Goal: Task Accomplishment & Management: Use online tool/utility

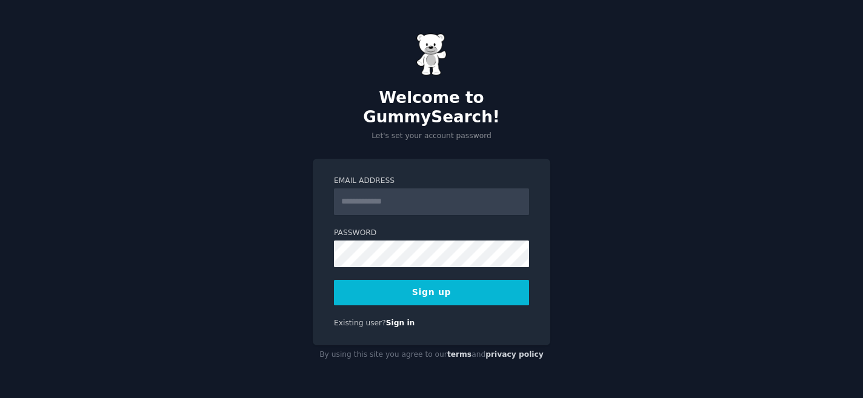
click at [399, 196] on input "Email Address" at bounding box center [431, 201] width 195 height 27
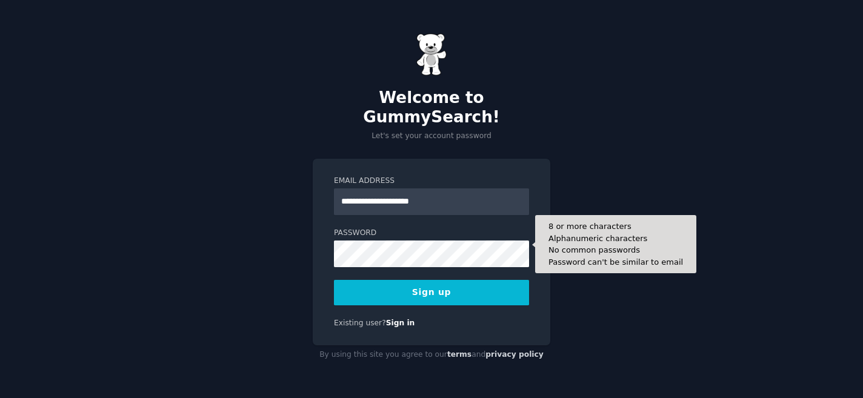
type input "**********"
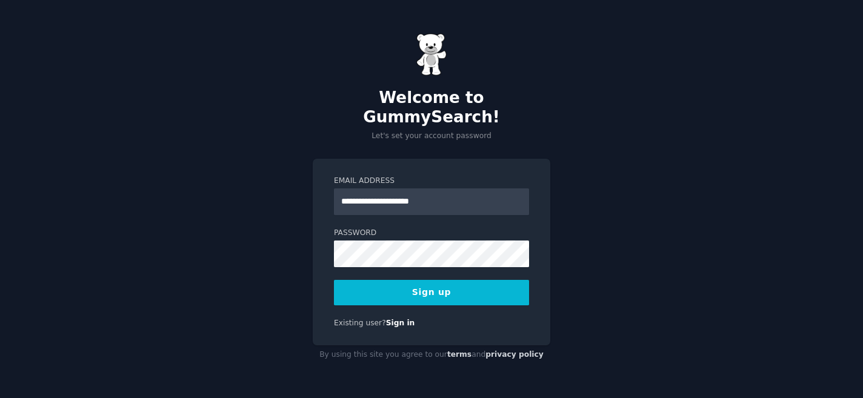
click at [443, 290] on button "Sign up" at bounding box center [431, 292] width 195 height 25
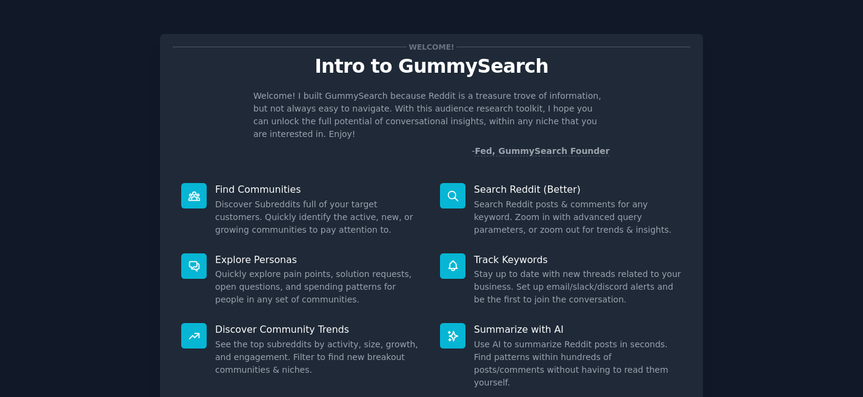
scroll to position [58, 0]
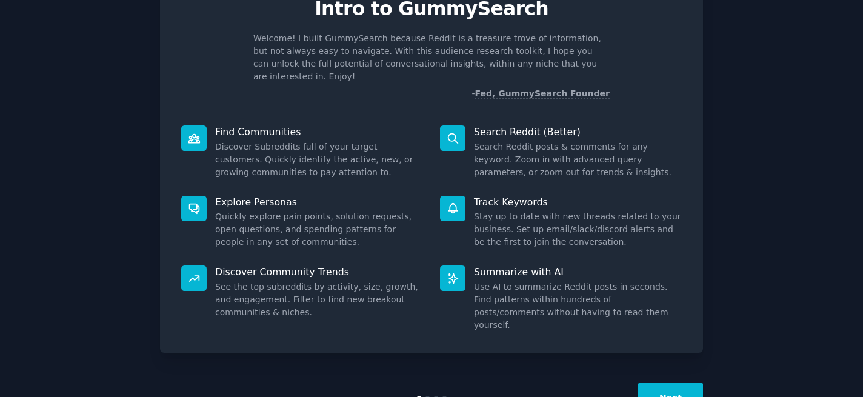
click at [571, 101] on div "Welcome! Intro to GummySearch Welcome! I built GummySearch because Reddit is a …" at bounding box center [431, 164] width 543 height 376
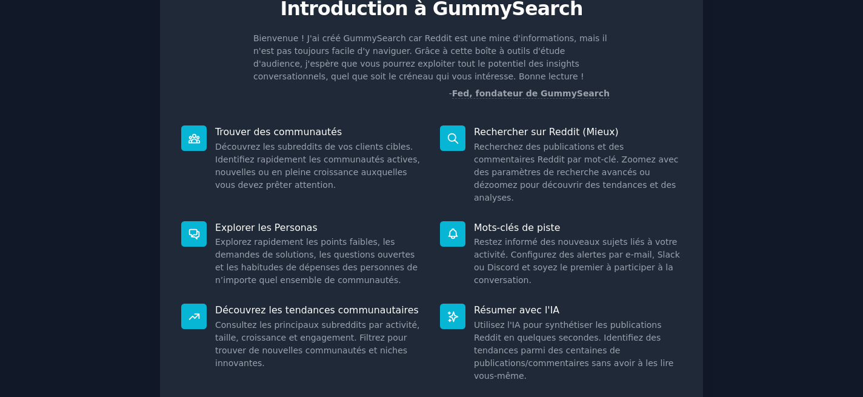
scroll to position [128, 0]
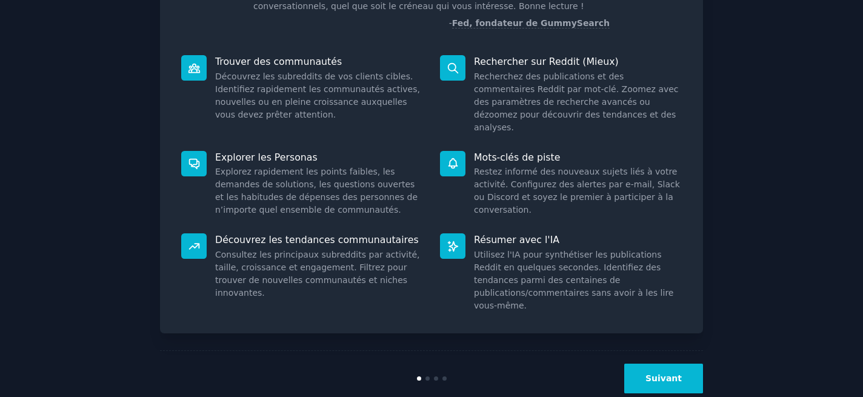
click at [666, 373] on font "Suivant" at bounding box center [663, 378] width 36 height 10
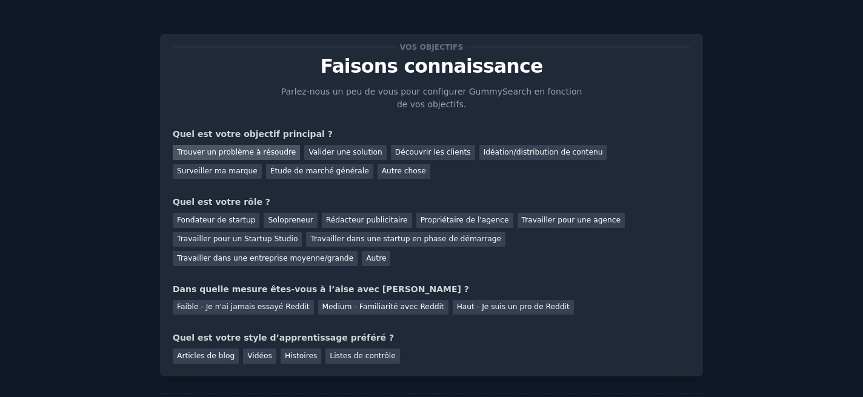
click at [248, 152] on font "Trouver un problème à résoudre" at bounding box center [236, 152] width 119 height 8
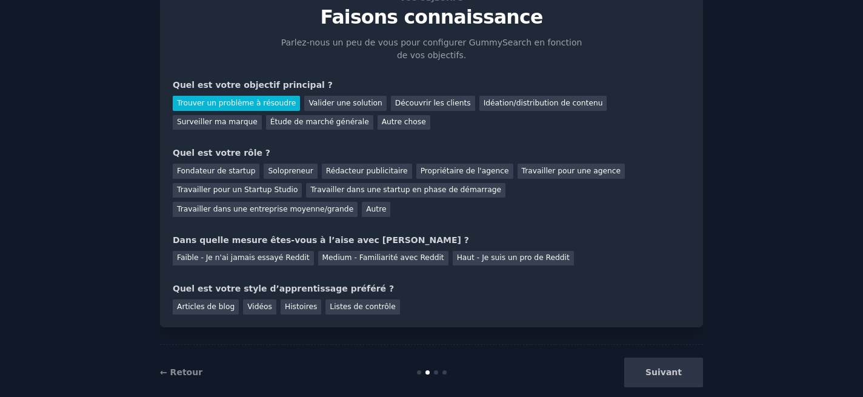
scroll to position [55, 0]
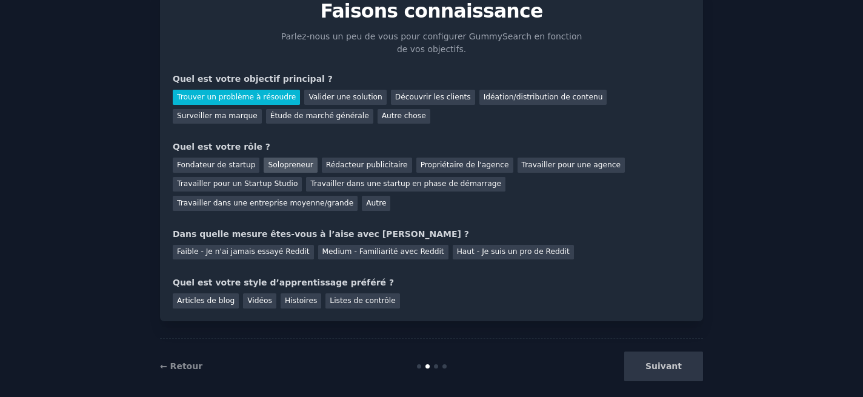
click at [276, 167] on font "Solopreneur" at bounding box center [290, 165] width 45 height 8
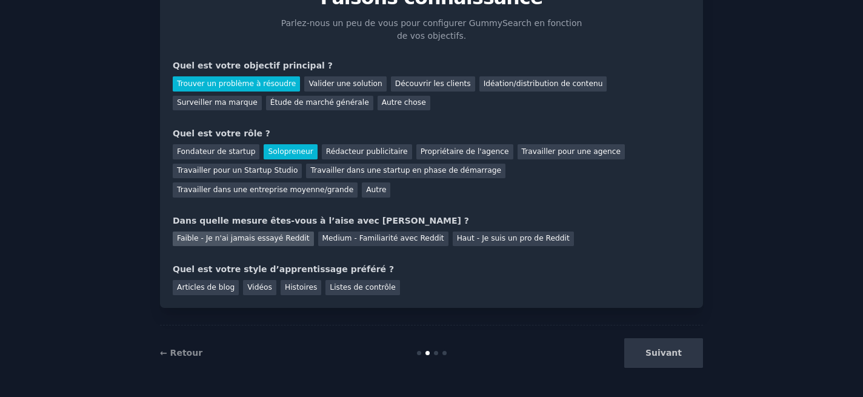
click at [257, 239] on font "Faible - Je n'ai jamais essayé Reddit" at bounding box center [243, 238] width 133 height 8
click at [248, 288] on font "Vidéos" at bounding box center [259, 287] width 25 height 8
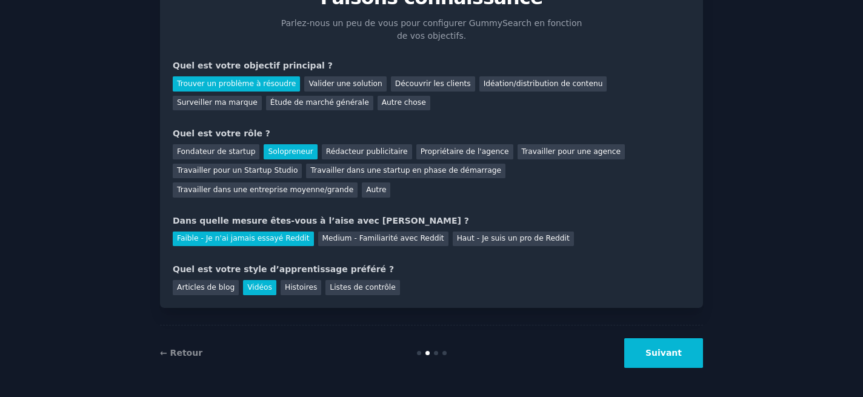
click at [649, 360] on button "Suivant" at bounding box center [663, 353] width 79 height 30
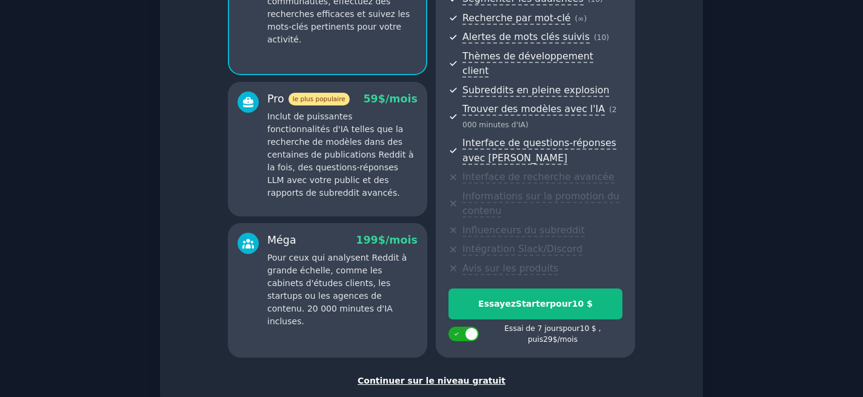
scroll to position [173, 0]
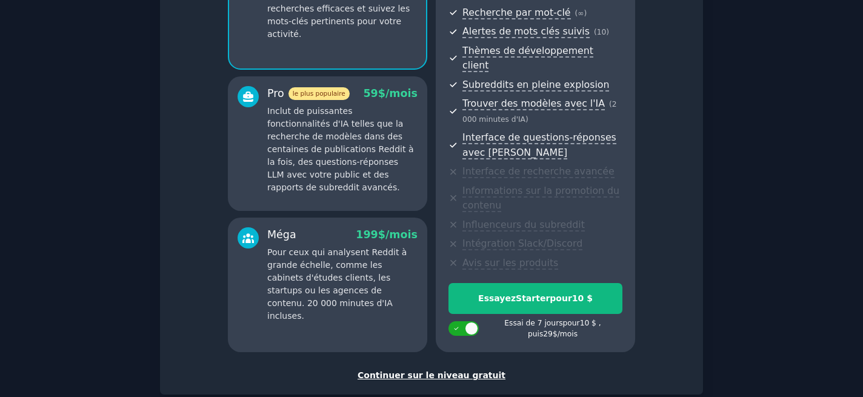
click at [404, 370] on font "Continuer sur le niveau gratuit" at bounding box center [431, 375] width 148 height 10
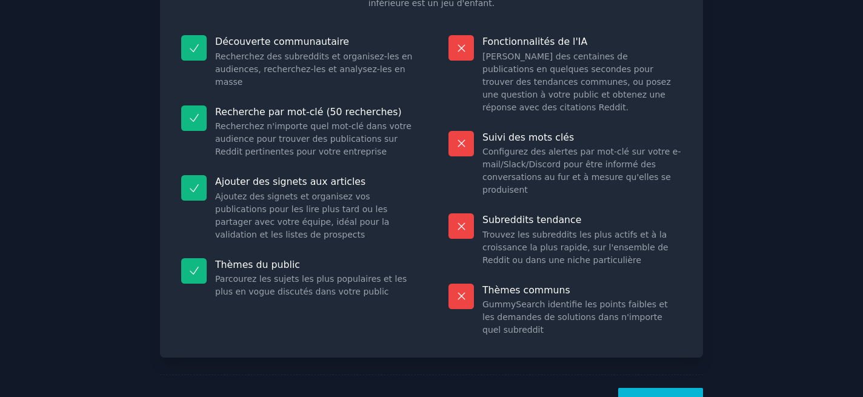
scroll to position [151, 0]
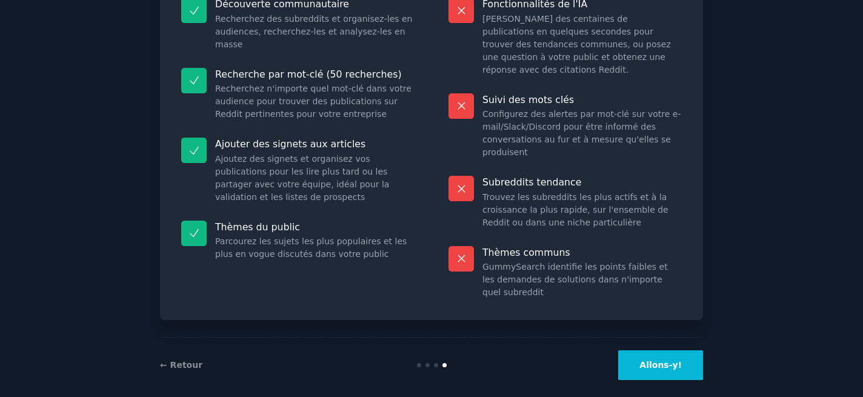
click at [676, 360] on font "Allons-y!" at bounding box center [660, 365] width 42 height 10
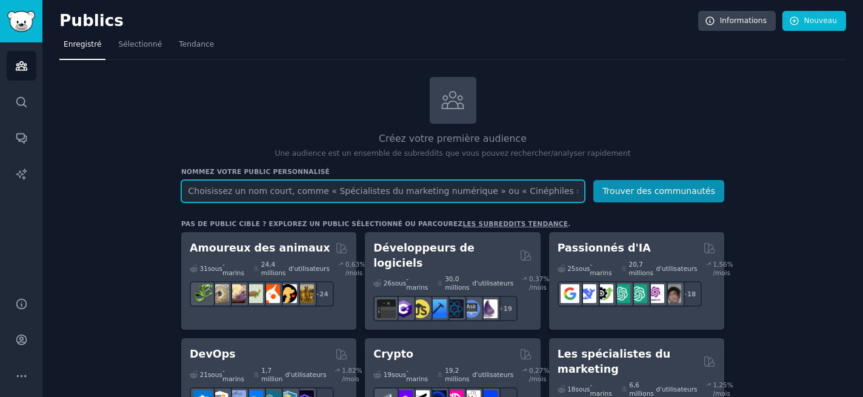
click at [290, 193] on input "text" at bounding box center [382, 191] width 403 height 22
paste input "assurance vie"
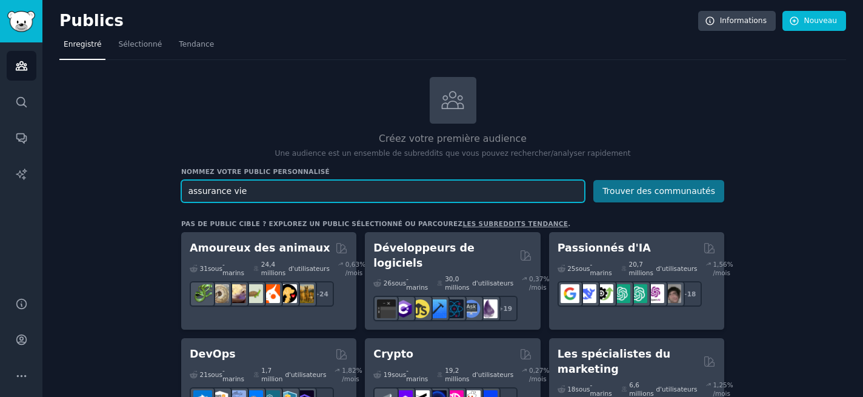
type input "assurance vie"
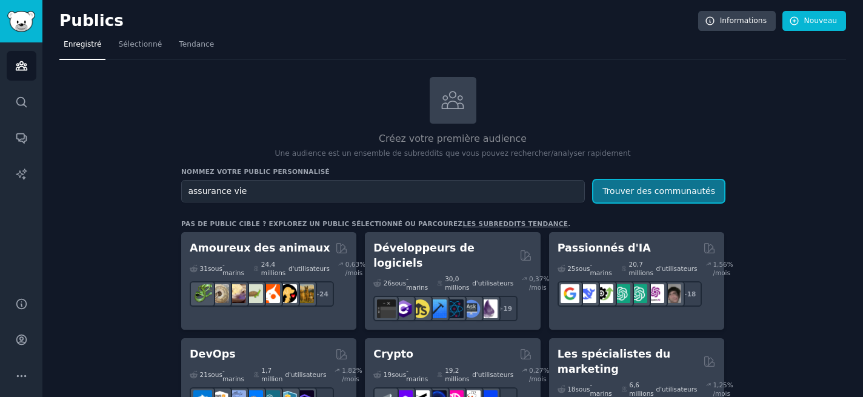
click at [664, 194] on font "Trouver des communautés" at bounding box center [658, 191] width 113 height 10
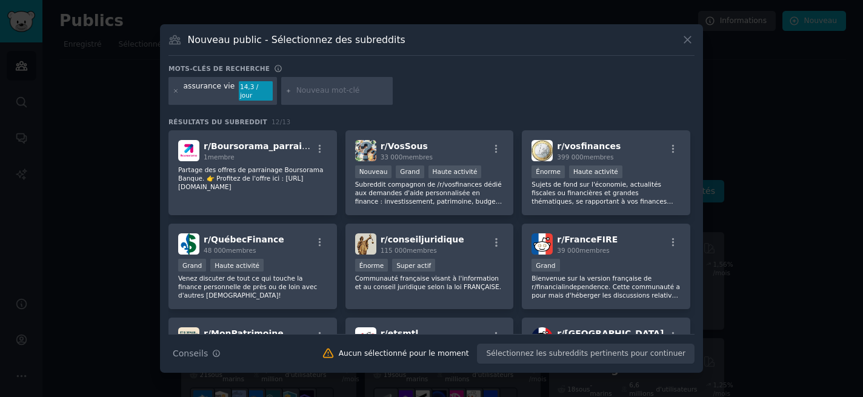
click at [322, 92] on input "text" at bounding box center [342, 90] width 92 height 11
type input "nortia"
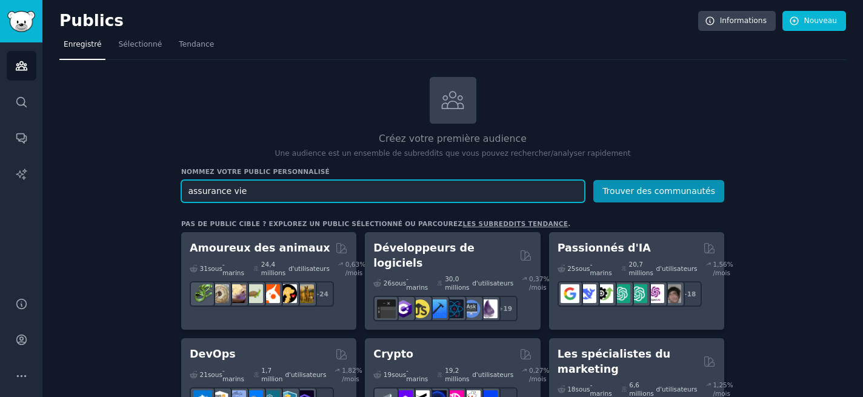
drag, startPoint x: 266, startPoint y: 191, endPoint x: 181, endPoint y: 191, distance: 85.4
click at [181, 191] on input "assurance vie" at bounding box center [382, 191] width 403 height 22
type input "nortia la mondial"
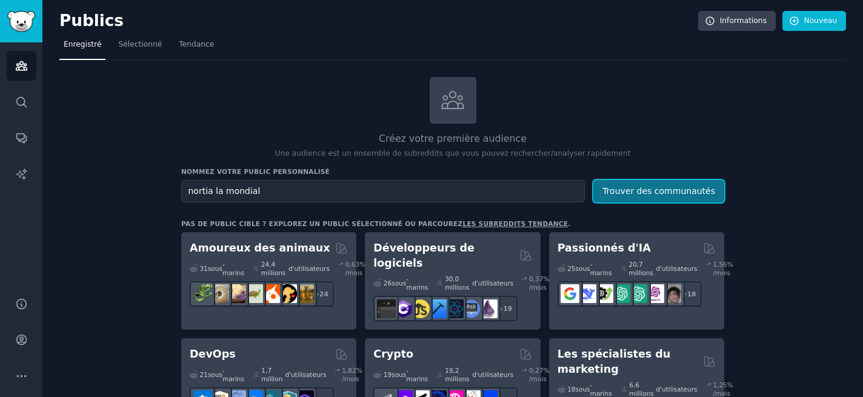
click at [629, 188] on font "Trouver des communautés" at bounding box center [658, 191] width 113 height 10
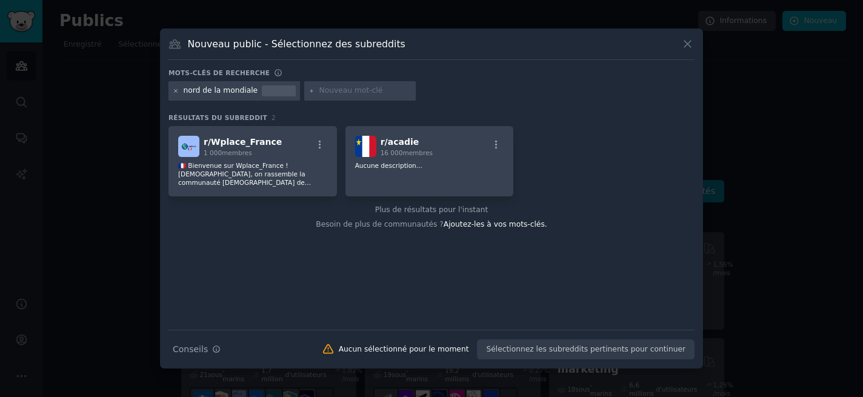
click at [176, 91] on icon at bounding box center [176, 91] width 7 height 7
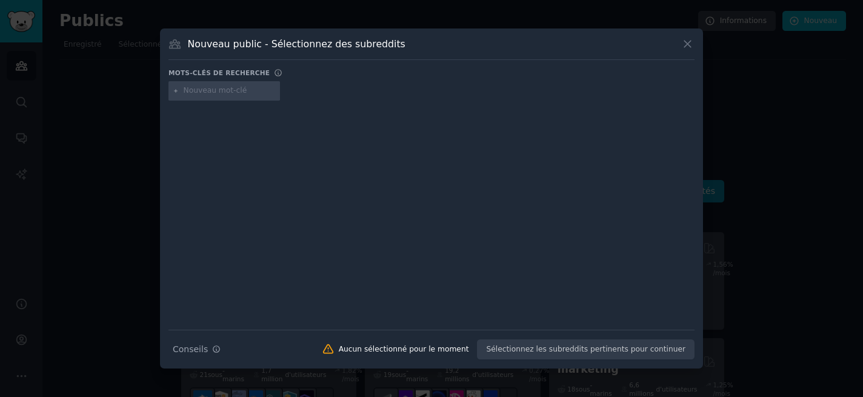
click at [209, 87] on input "text" at bounding box center [230, 90] width 92 height 11
type input "laurent laborde"
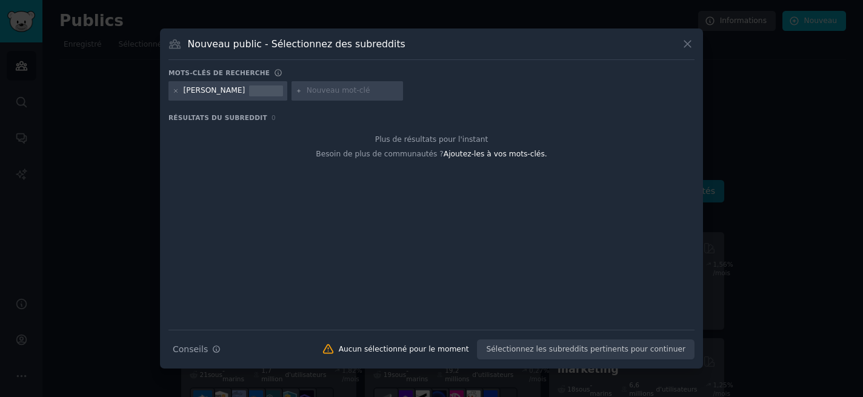
drag, startPoint x: 240, startPoint y: 91, endPoint x: 179, endPoint y: 91, distance: 60.6
click at [179, 91] on div "Laurent Laborde" at bounding box center [227, 90] width 119 height 19
click at [173, 91] on icon at bounding box center [176, 91] width 7 height 7
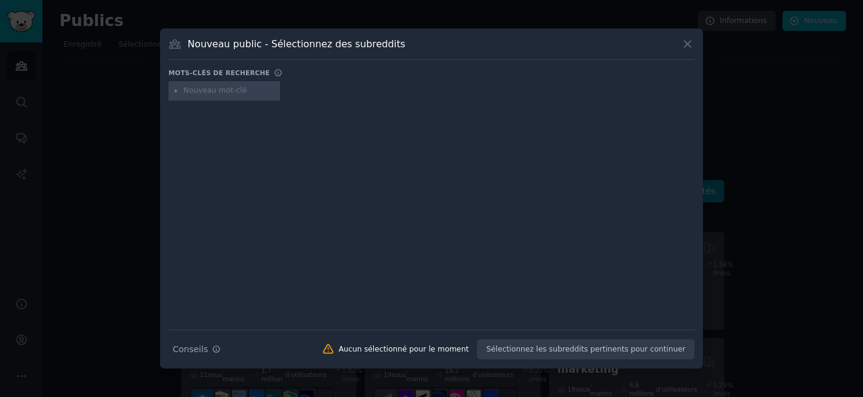
click at [194, 91] on input "text" at bounding box center [230, 90] width 92 height 11
type input "a"
type input "meilleur placement 2025"
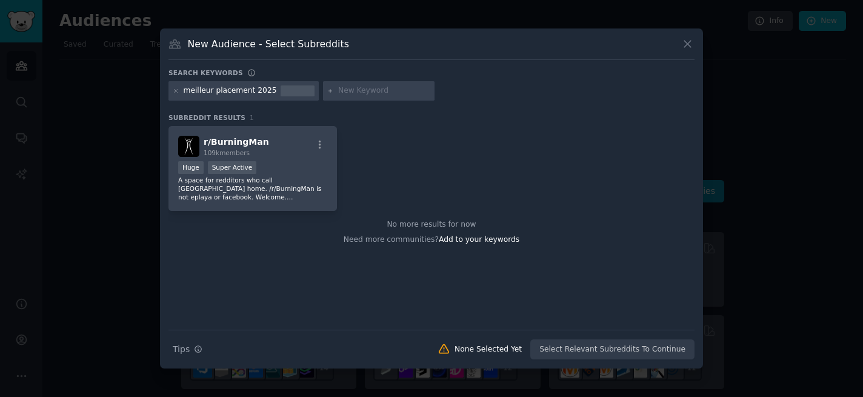
click at [577, 73] on div "Search keywords" at bounding box center [431, 74] width 526 height 13
click at [225, 91] on div "meilleur placement 2025" at bounding box center [230, 90] width 93 height 11
drag, startPoint x: 184, startPoint y: 91, endPoint x: 340, endPoint y: 90, distance: 156.3
click at [340, 90] on div "meilleur placement 2025" at bounding box center [431, 93] width 526 height 24
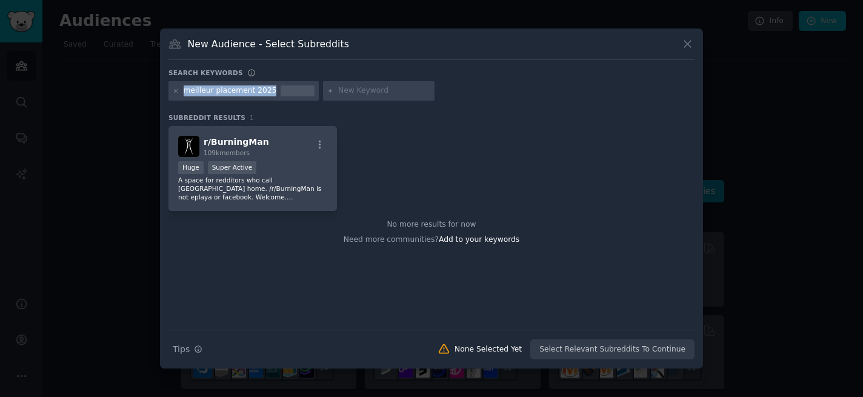
copy div "meilleur placement 2025"
click at [175, 90] on icon at bounding box center [176, 91] width 7 height 7
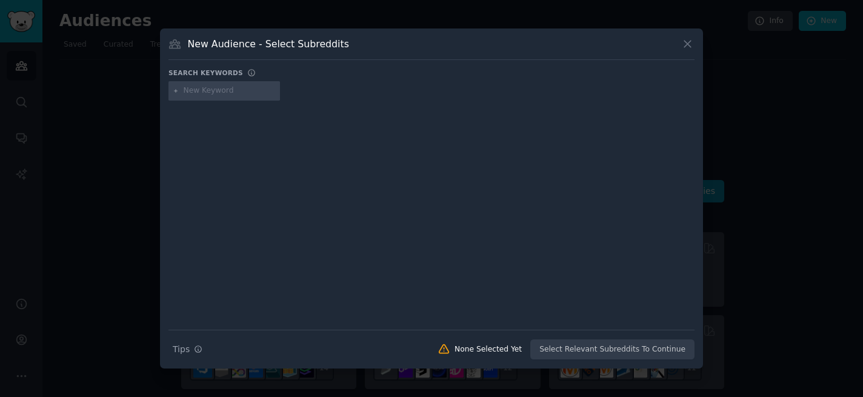
click at [187, 92] on input "text" at bounding box center [230, 90] width 92 height 11
paste input "meilleur placement 2025"
type input "meilleur placement 2025"
click at [692, 44] on icon at bounding box center [687, 44] width 13 height 13
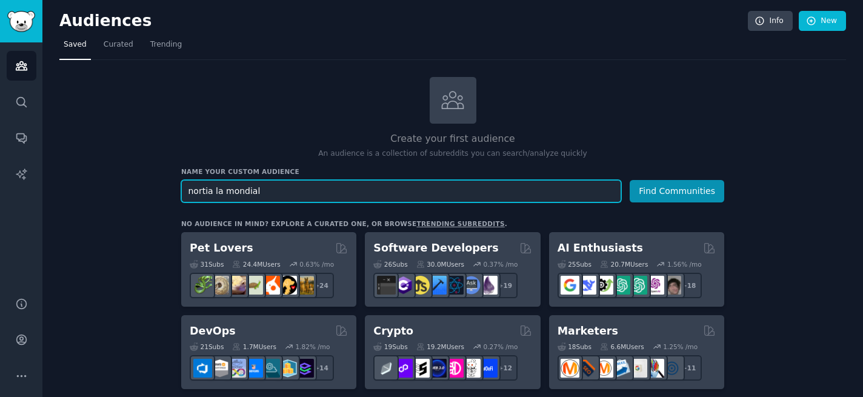
drag, startPoint x: 258, startPoint y: 190, endPoint x: 141, endPoint y: 182, distance: 117.8
paste input "meilleur placement 2025"
click at [247, 191] on input "meilleur placement 2025" at bounding box center [401, 191] width 440 height 22
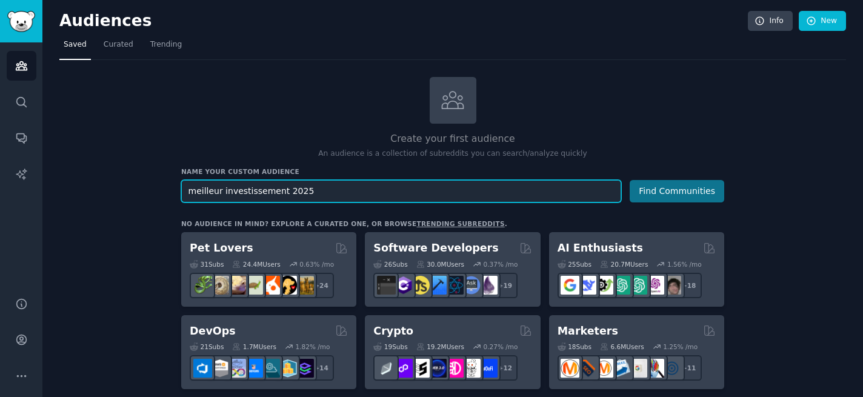
type input "meilleur investissement 2025"
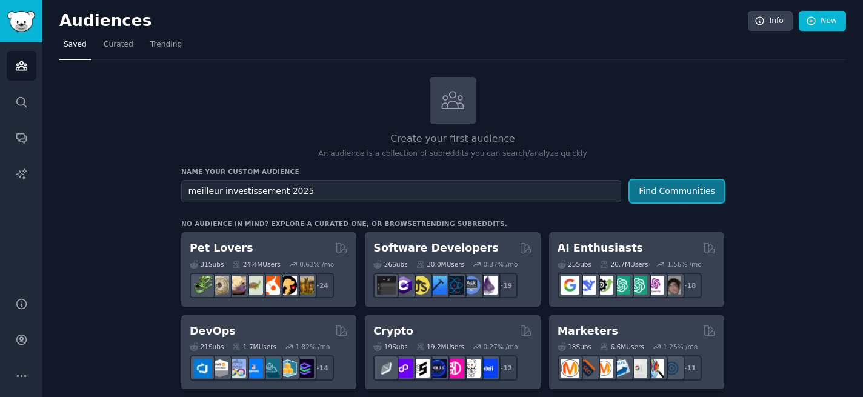
click at [672, 191] on button "Find Communities" at bounding box center [676, 191] width 94 height 22
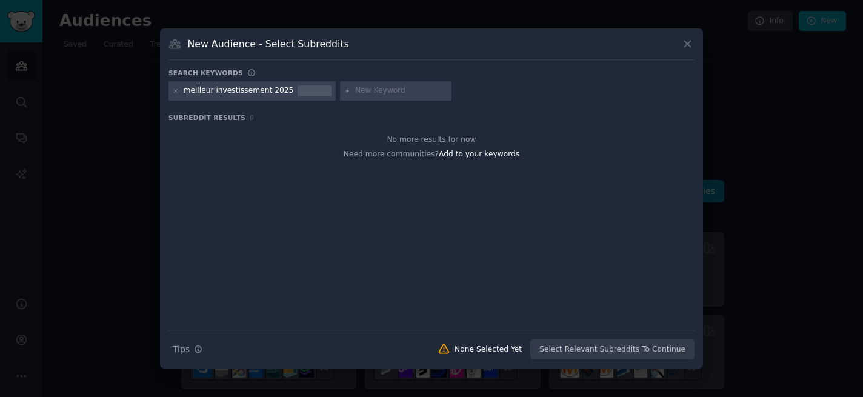
click at [202, 88] on div "meilleur investissement 2025" at bounding box center [239, 90] width 110 height 11
click at [178, 91] on icon at bounding box center [176, 91] width 7 height 7
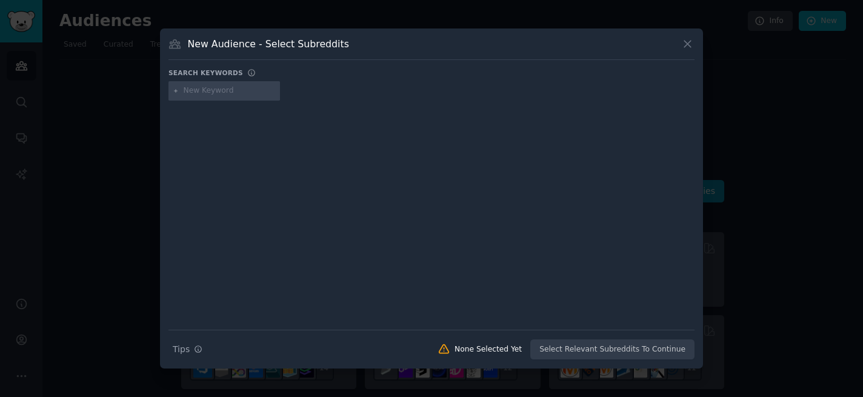
click at [189, 91] on input "text" at bounding box center [230, 90] width 92 height 11
type input "investissement 2025"
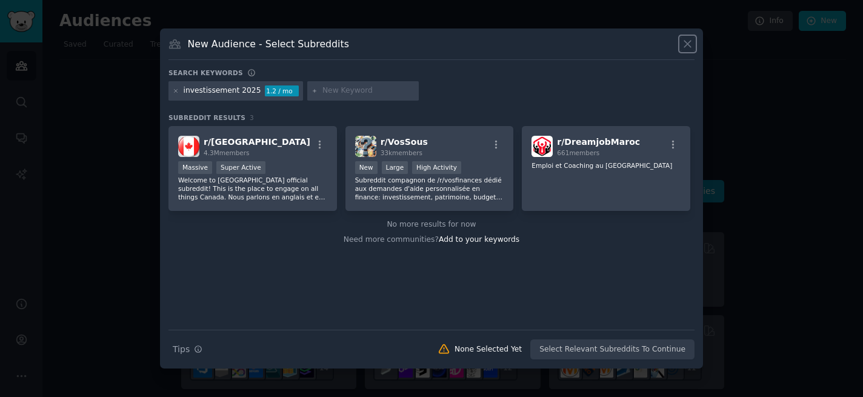
click at [689, 44] on icon at bounding box center [687, 44] width 13 height 13
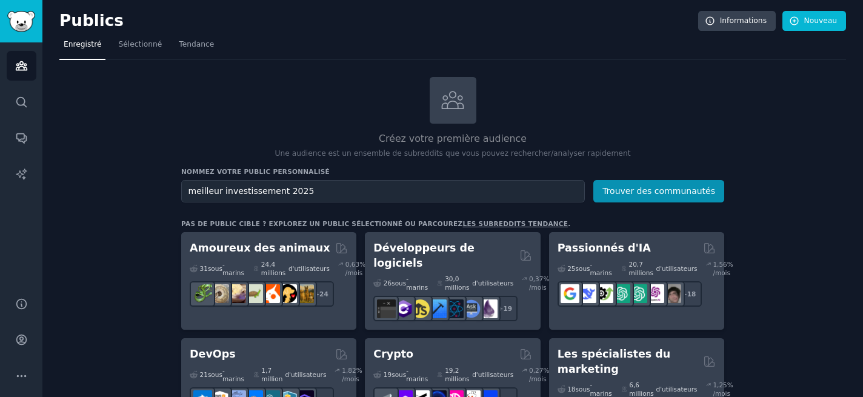
click at [565, 78] on div "Créez votre première audience Une audience est un ensemble de subreddits que vo…" at bounding box center [452, 118] width 543 height 82
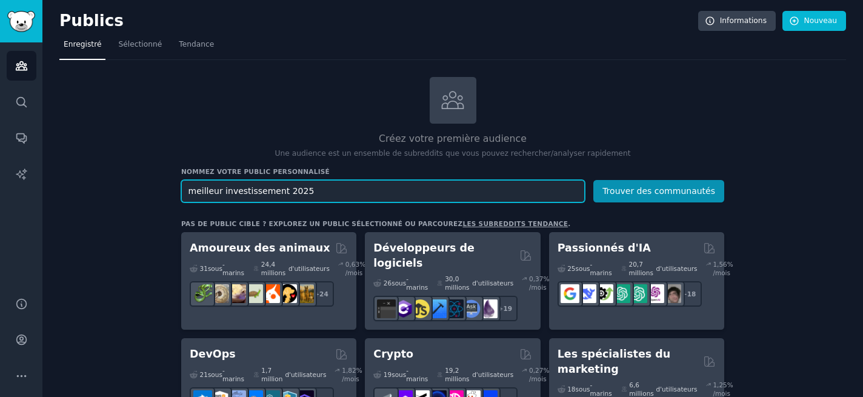
click at [313, 188] on input "meilleur investissement 2025" at bounding box center [382, 191] width 403 height 22
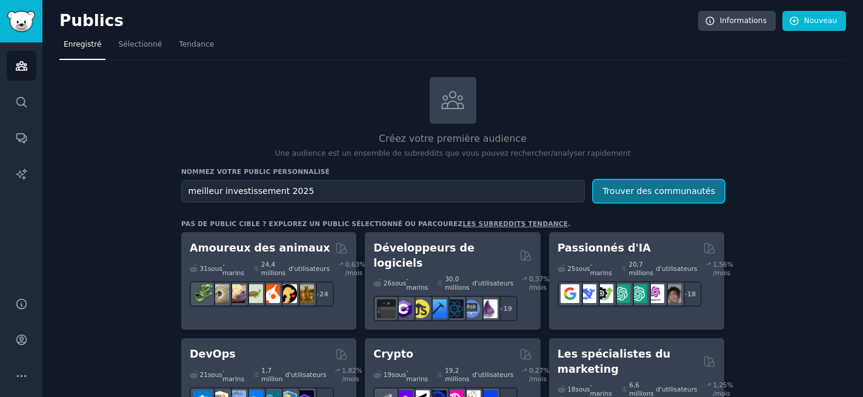
click at [629, 192] on font "Trouver des communautés" at bounding box center [658, 191] width 113 height 10
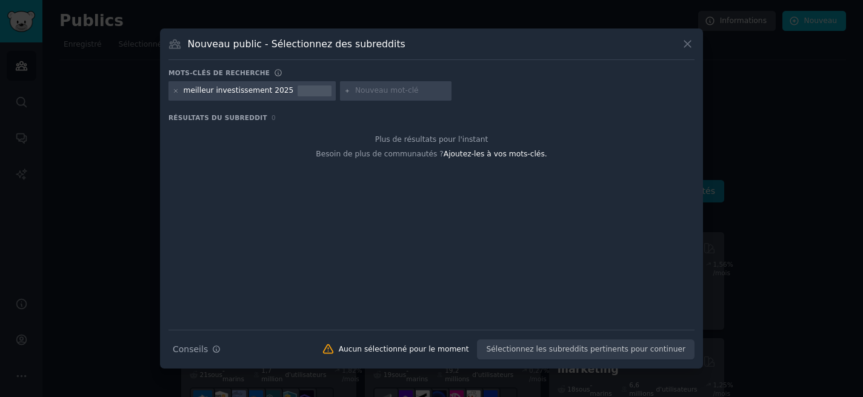
click at [251, 90] on font "meilleur investissement 2025" at bounding box center [239, 90] width 110 height 8
click at [194, 92] on font "meilleur investissement 2025" at bounding box center [239, 90] width 110 height 8
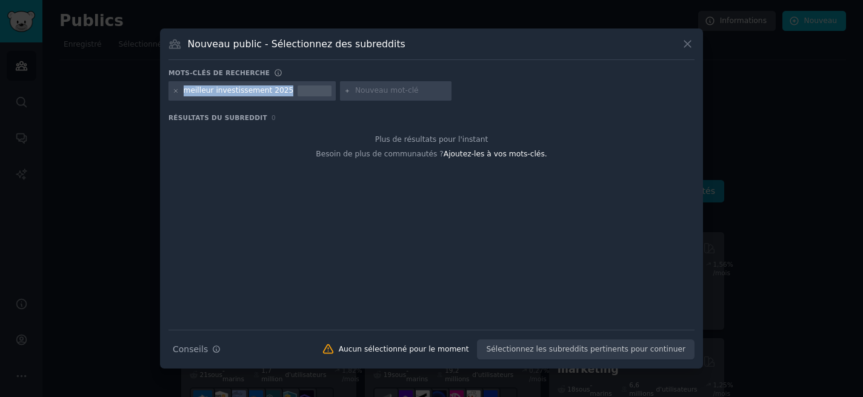
click at [194, 92] on font "meilleur investissement 2025" at bounding box center [239, 90] width 110 height 8
copy font "meilleur investissement 2025"
click at [175, 90] on icon at bounding box center [175, 90] width 3 height 3
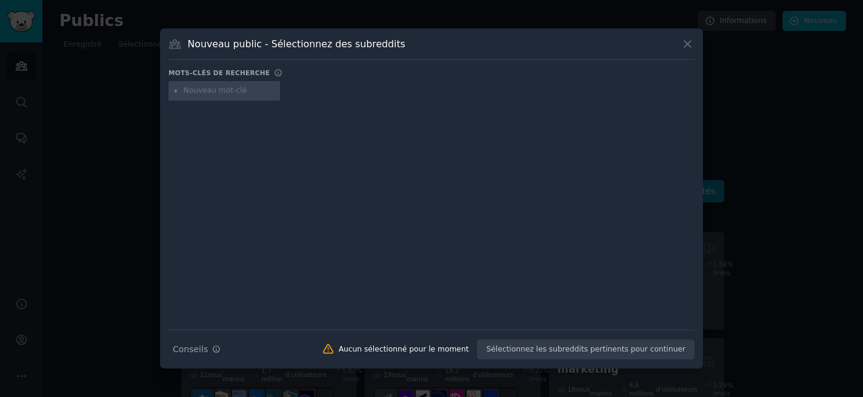
click at [190, 92] on input "text" at bounding box center [230, 90] width 92 height 11
paste input "meilleur investissement 2025"
click at [222, 89] on input "meilleur investissement 2025" at bounding box center [230, 90] width 92 height 11
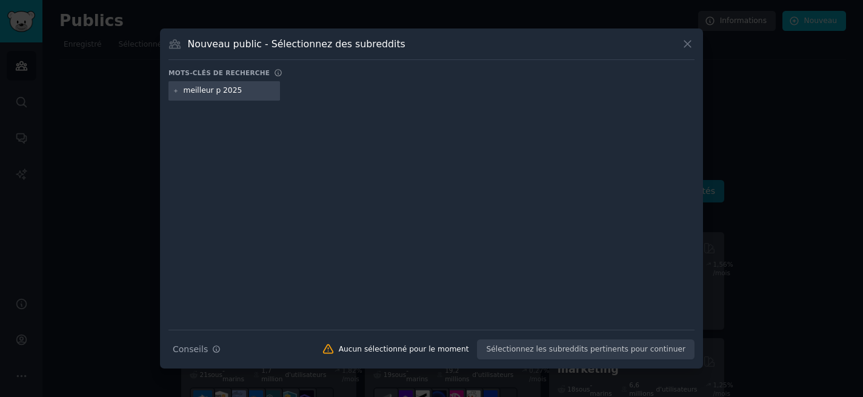
scroll to position [0, 0]
type input "meilleur placement 2025"
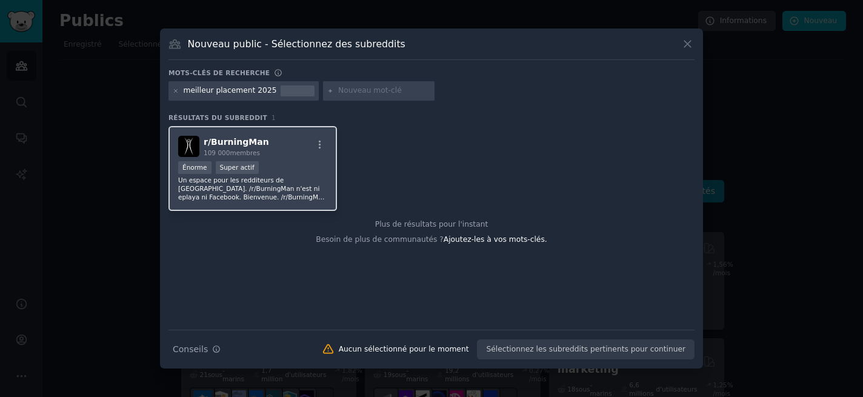
click at [280, 189] on font "Un espace pour les redditeurs de Black Rock City. /r/BurningMan n'est ni eplaya…" at bounding box center [252, 230] width 148 height 109
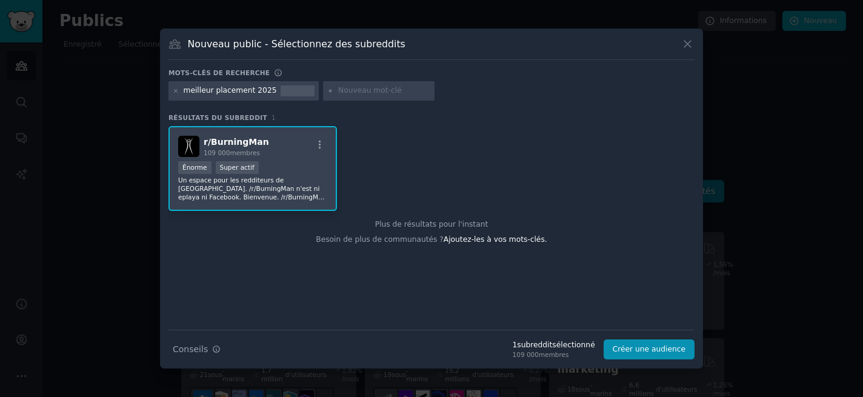
click at [278, 156] on div "r/ BurningMan 109 000 membres" at bounding box center [252, 146] width 149 height 21
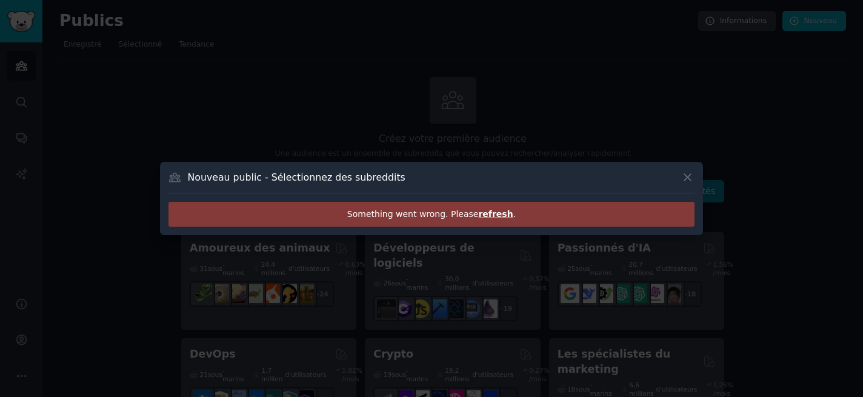
click at [278, 156] on div at bounding box center [431, 198] width 863 height 397
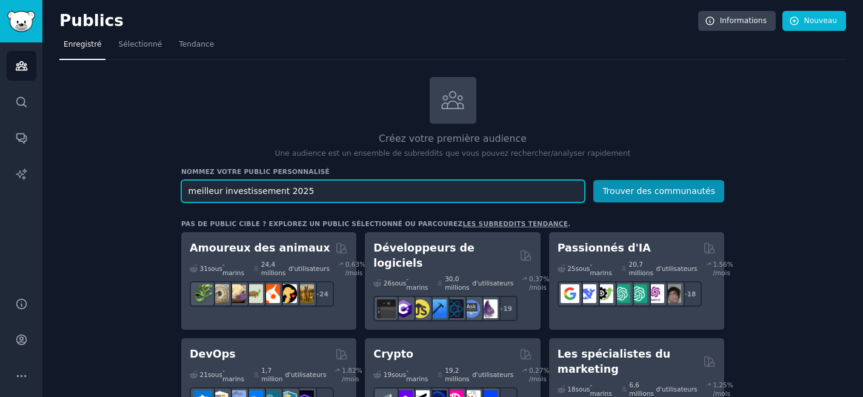
drag, startPoint x: 308, startPoint y: 185, endPoint x: 174, endPoint y: 175, distance: 134.3
type input "courtier"
click at [593, 180] on button "Trouver des communautés" at bounding box center [658, 191] width 131 height 22
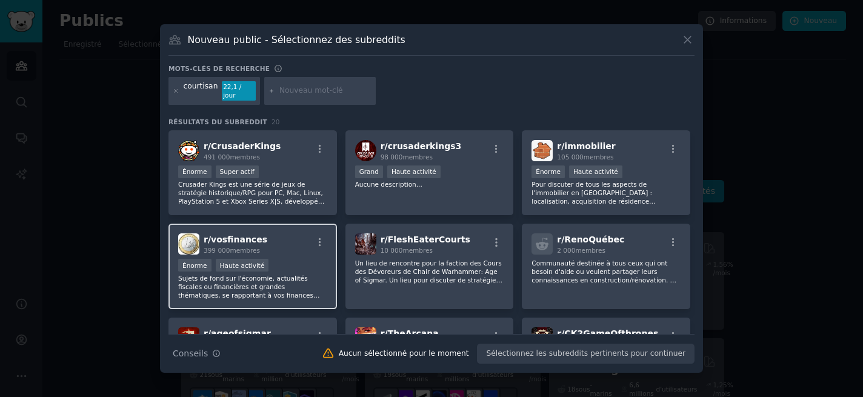
click at [289, 276] on font "Sujets de fond sur l'économie, actualités fiscales ou financières et grandes th…" at bounding box center [248, 290] width 141 height 33
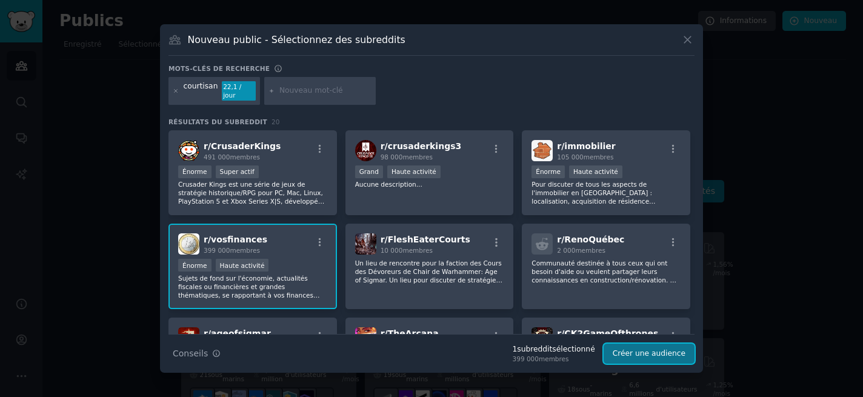
click at [635, 354] on button "Créer une audience" at bounding box center [648, 353] width 91 height 21
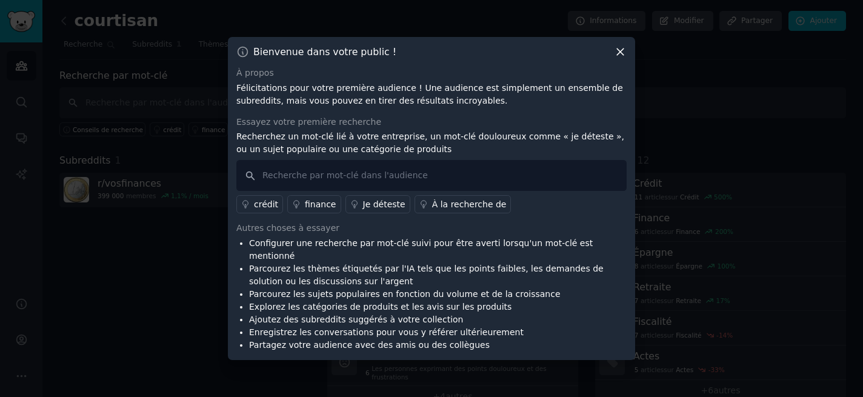
click at [618, 56] on icon at bounding box center [620, 52] width 7 height 7
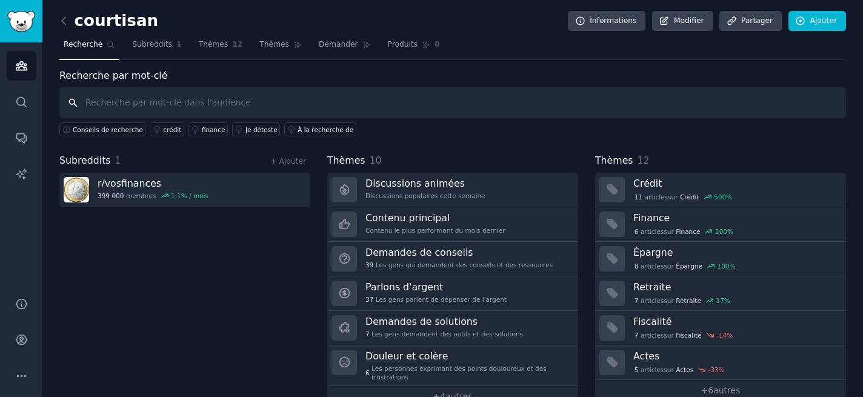
scroll to position [27, 0]
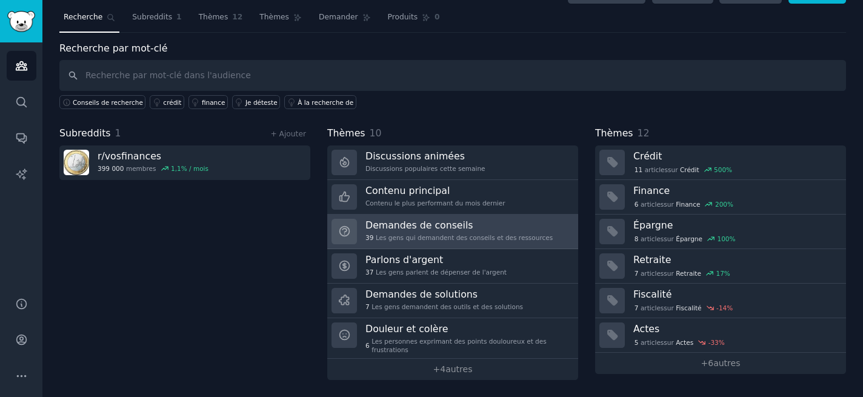
click at [437, 230] on h3 "Demandes de conseils" at bounding box center [458, 225] width 187 height 13
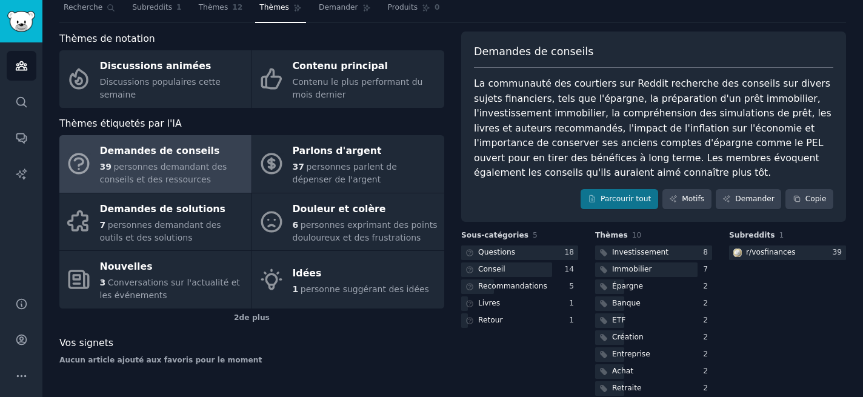
scroll to position [71, 0]
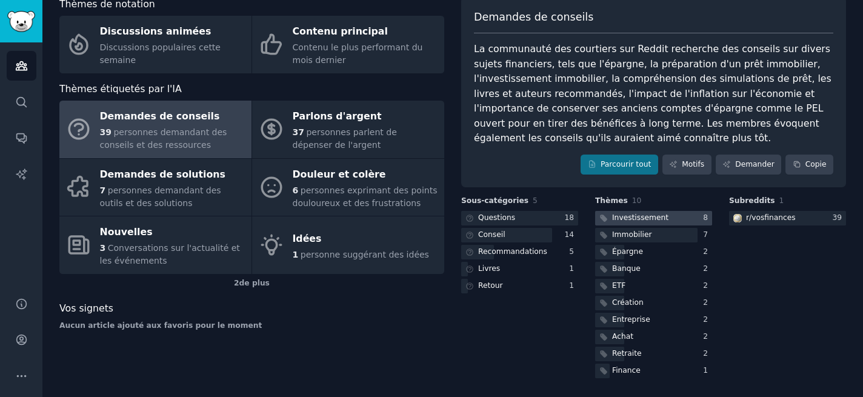
click at [648, 217] on font "Investissement" at bounding box center [640, 217] width 56 height 8
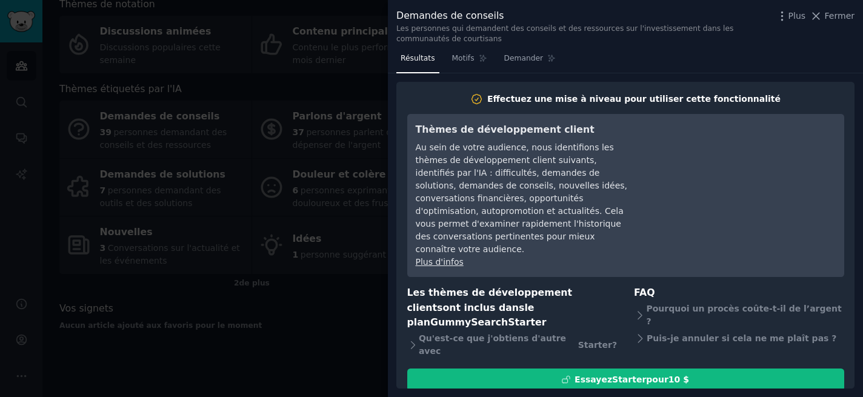
click at [442, 257] on font "Plus d'infos" at bounding box center [440, 262] width 48 height 10
click at [843, 15] on font "Fermer" at bounding box center [839, 16] width 30 height 10
